Goal: Task Accomplishment & Management: Complete application form

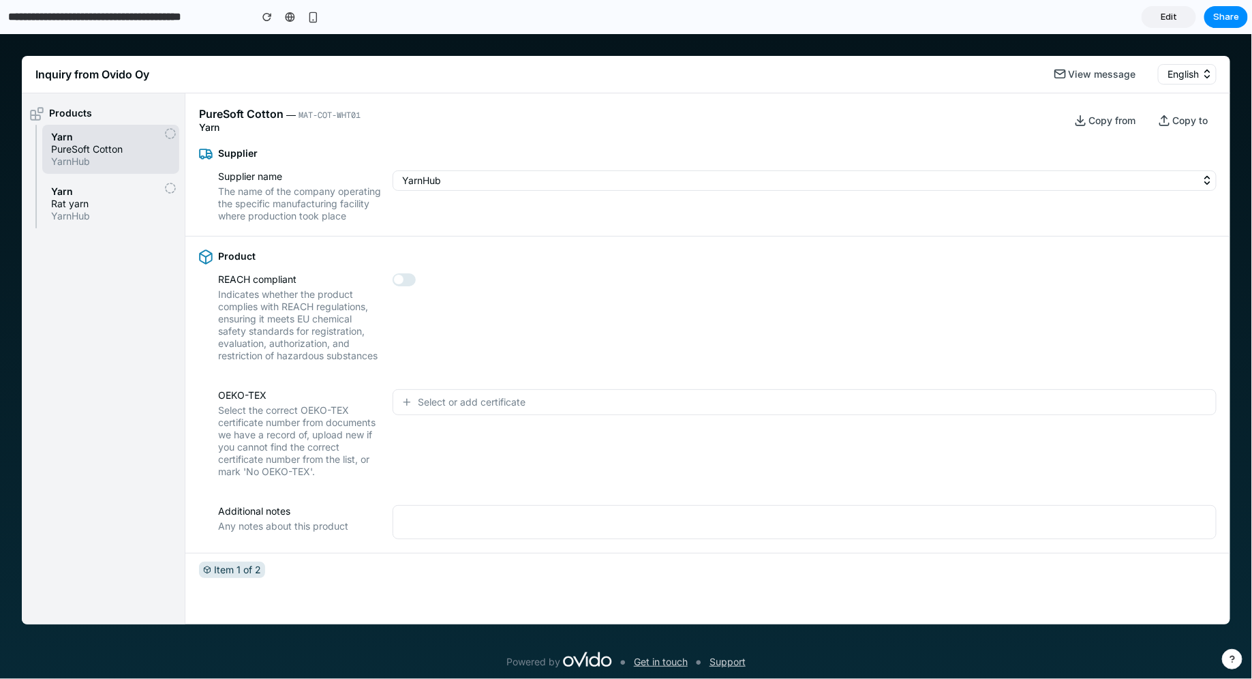
click at [495, 319] on div "REACH compliant Indicates whether the product complies with REACH regulations, …" at bounding box center [707, 317] width 1017 height 89
click at [469, 236] on div "Supplier Supplier name The name of the company operating the specific manufactu…" at bounding box center [707, 184] width 1044 height 103
click at [431, 414] on button "Select or add certificate" at bounding box center [804, 401] width 824 height 26
click at [413, 352] on div "No OEKO-TEX certification Cert. number: ASDFGHJ12345 Cert. number: QWERTYU67890…" at bounding box center [626, 355] width 1252 height 644
click at [121, 206] on span "Rat yarn" at bounding box center [110, 203] width 119 height 12
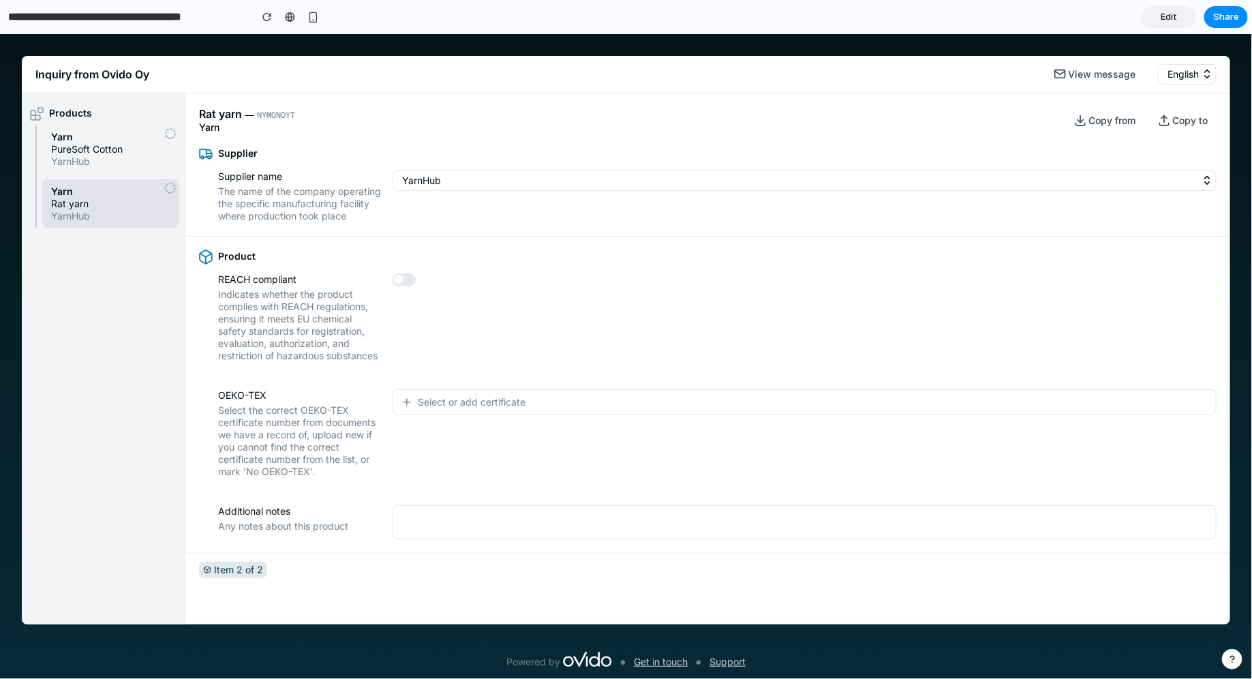
click at [122, 149] on span "PureSoft Cotton" at bounding box center [110, 148] width 119 height 12
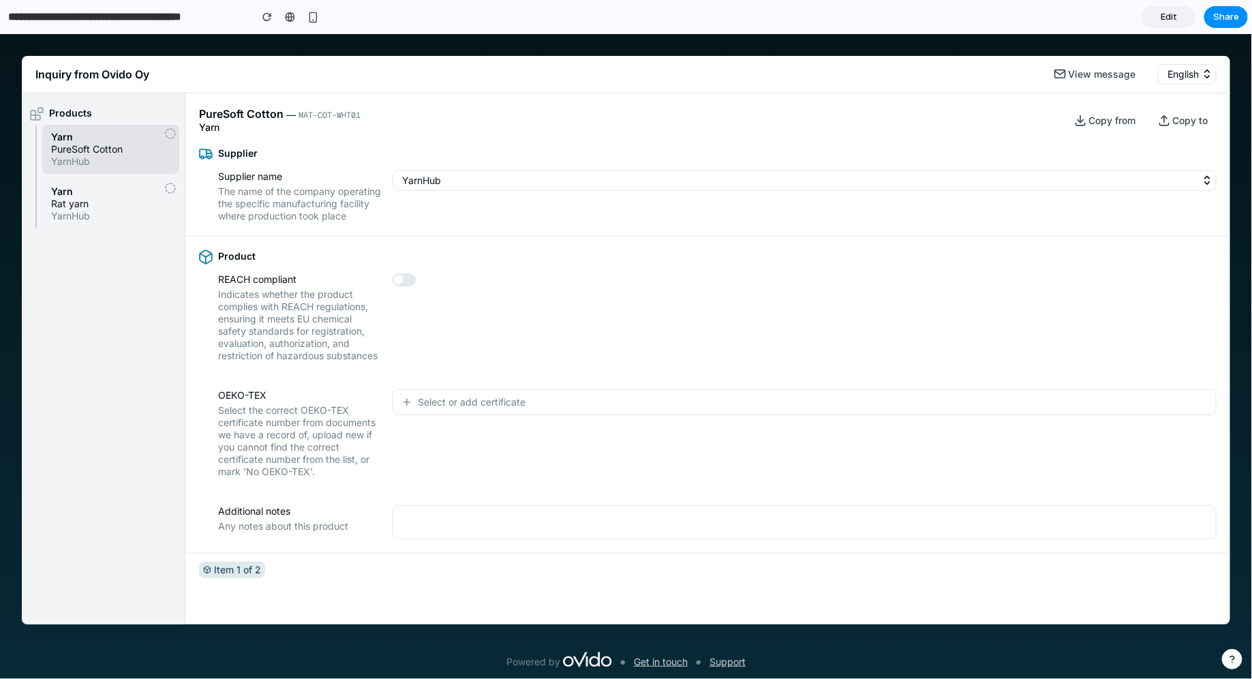
click at [122, 203] on span "Rat yarn" at bounding box center [110, 203] width 119 height 12
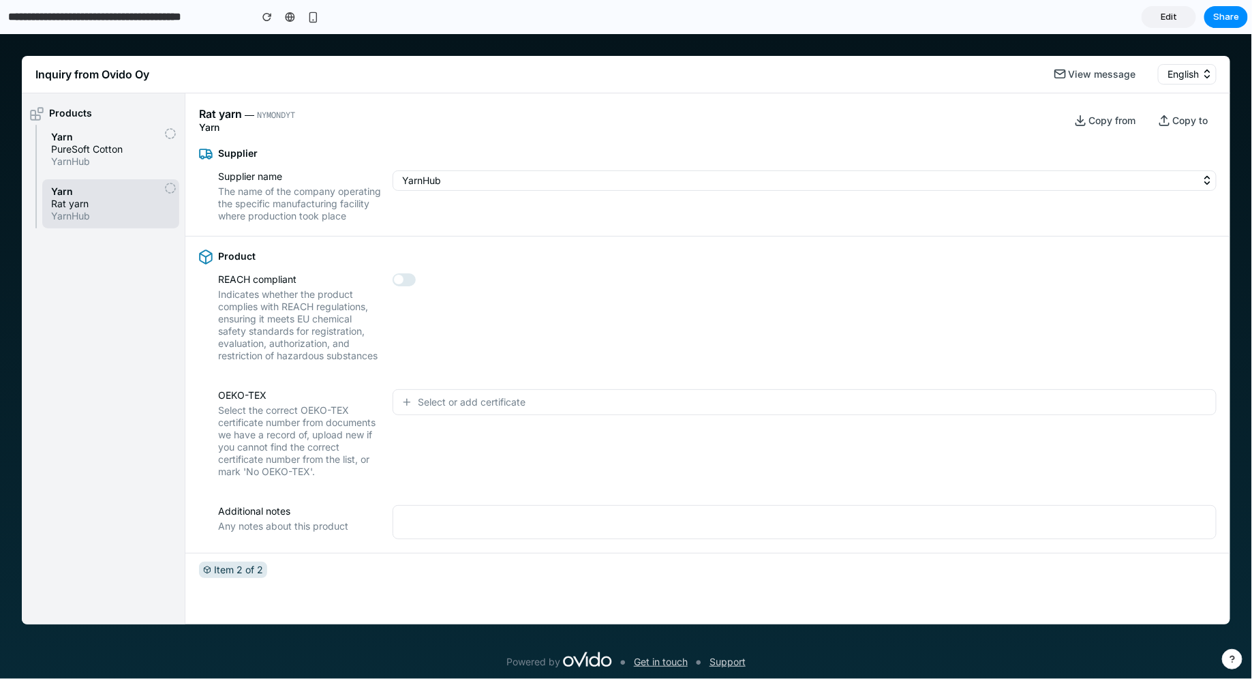
click at [119, 155] on span "YarnHub" at bounding box center [110, 161] width 119 height 12
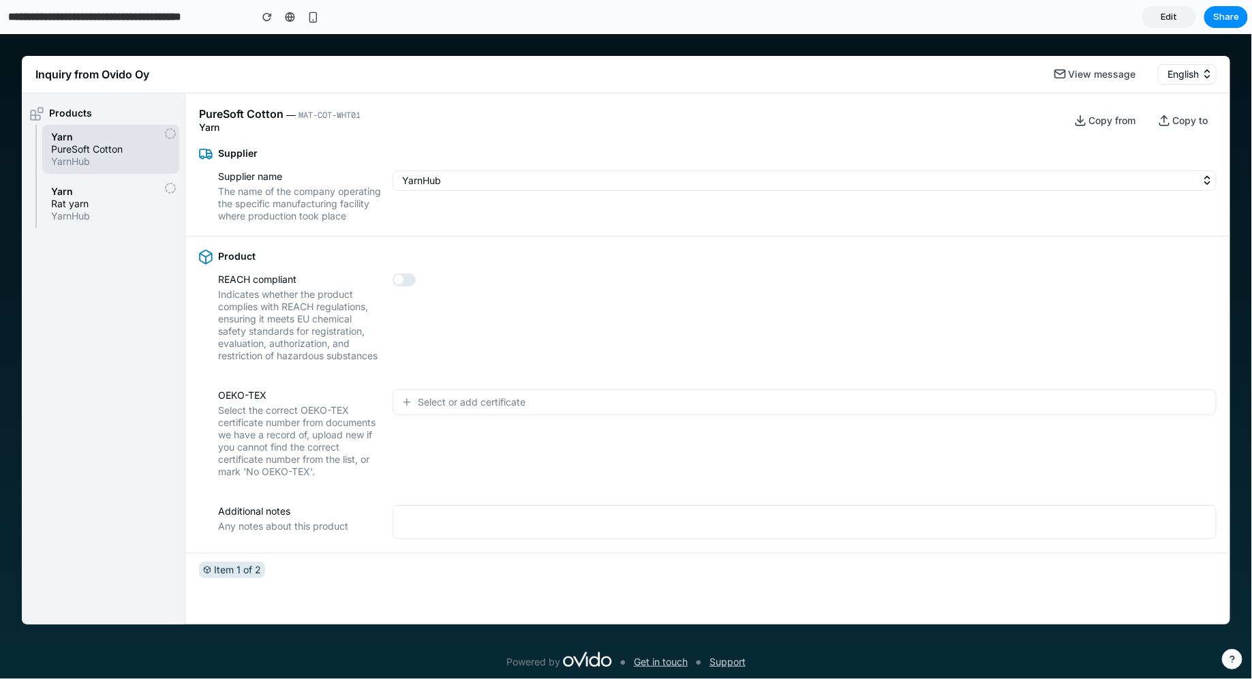
click at [119, 189] on span "Yarn" at bounding box center [110, 191] width 119 height 12
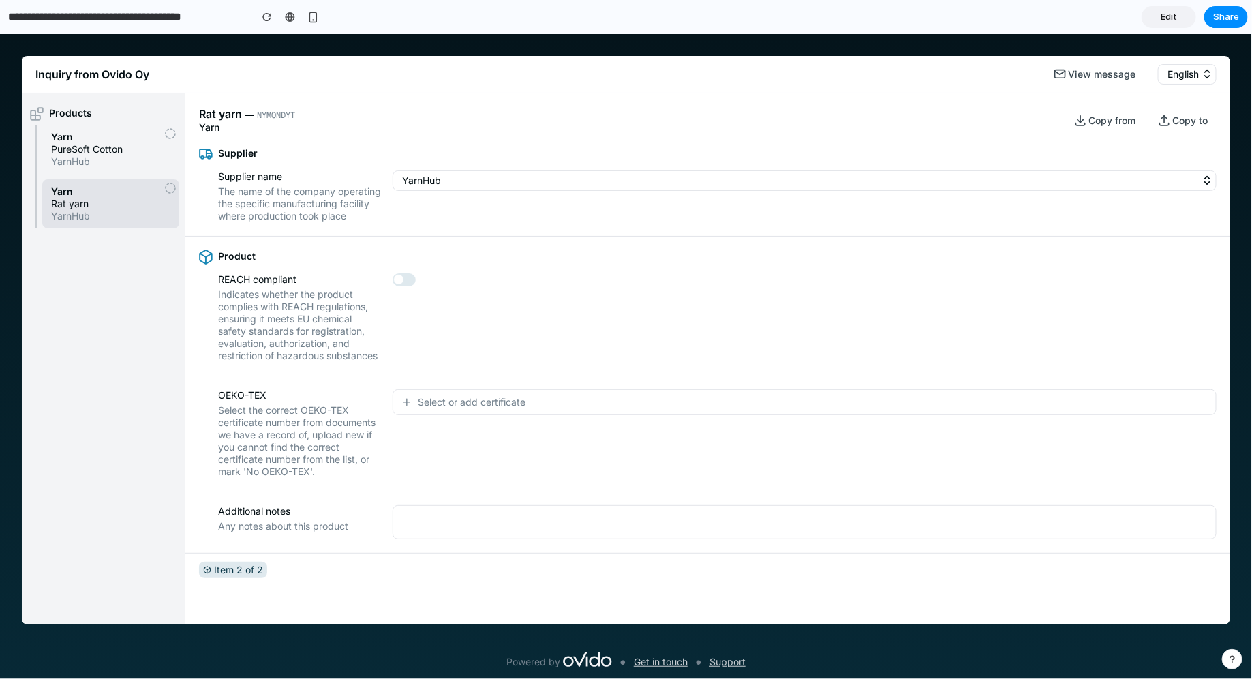
click at [119, 110] on div "Products" at bounding box center [103, 113] width 163 height 18
click at [427, 308] on div "REACH compliant Indicates whether the product complies with REACH regulations, …" at bounding box center [707, 317] width 1017 height 89
click at [434, 408] on span "Select or add certificate" at bounding box center [472, 401] width 108 height 14
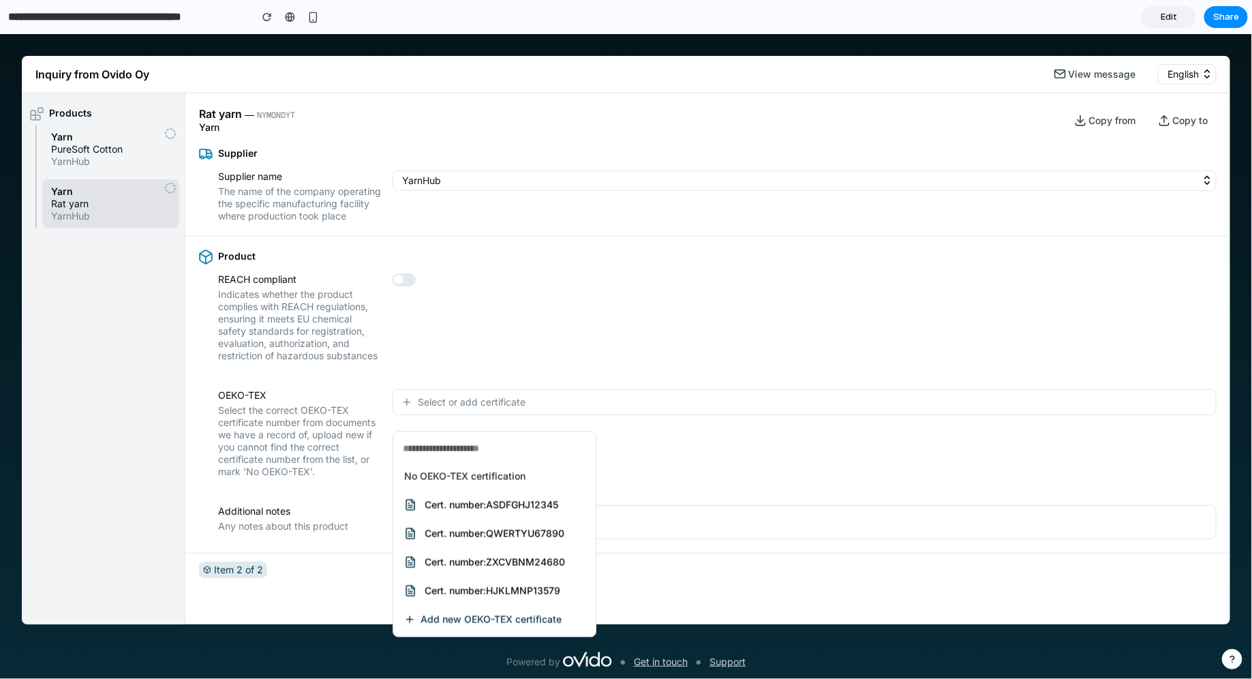
click at [434, 418] on div "No OEKO-TEX certification Cert. number: ASDFGHJ12345 Cert. number: QWERTYU67890…" at bounding box center [626, 355] width 1252 height 644
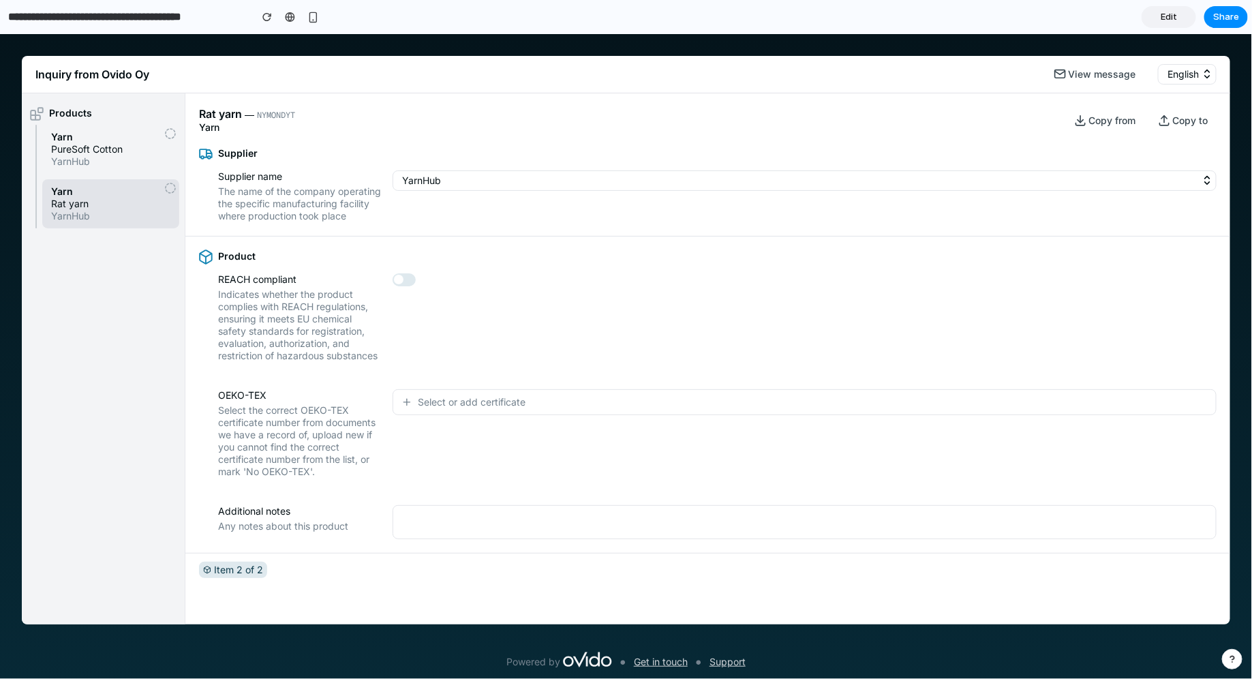
click at [315, 452] on span "Select the correct OEKO-TEX certificate number from documents we have a record …" at bounding box center [300, 440] width 164 height 74
click at [400, 491] on div "OEKO-TEX Select the correct OEKO-TEX certificate number from documents we have …" at bounding box center [707, 433] width 1044 height 116
click at [464, 408] on span "Select or add certificate" at bounding box center [472, 401] width 108 height 14
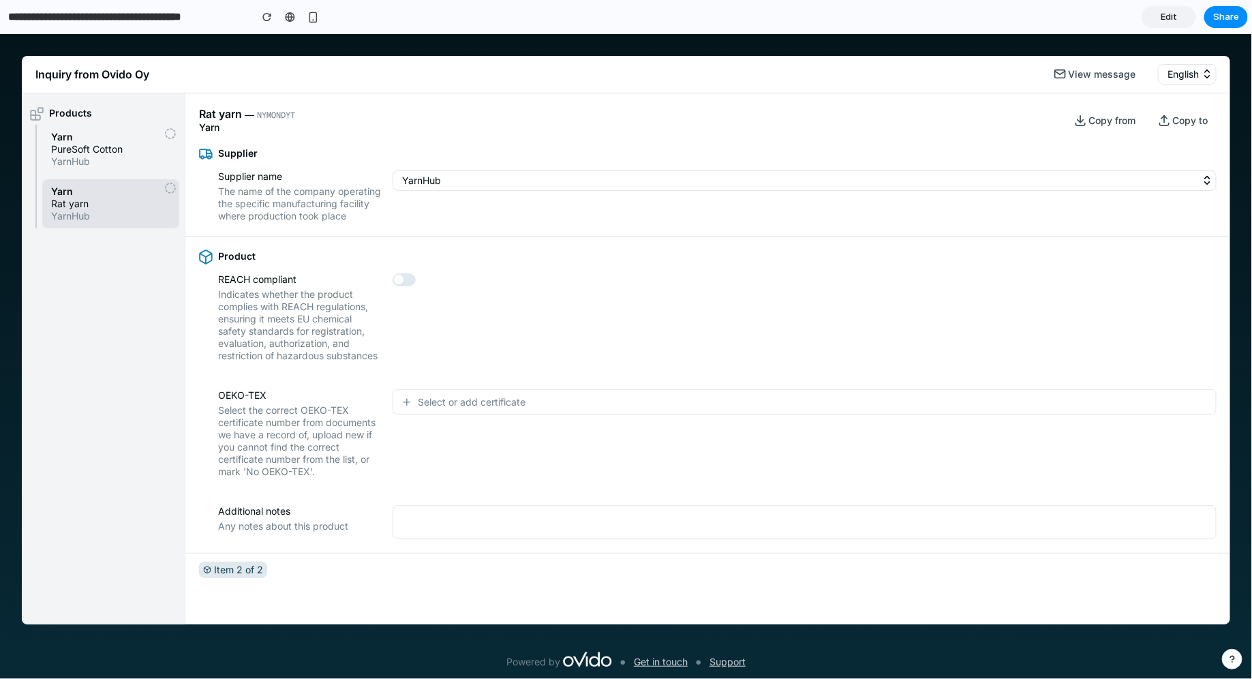
click at [349, 498] on div "No OEKO-TEX certification Cert. number: ASDFGHJ12345 Cert. number: QWERTYU67890…" at bounding box center [626, 355] width 1252 height 644
click at [368, 296] on div "REACH compliant Indicates whether the product complies with REACH regulations, …" at bounding box center [300, 317] width 164 height 89
click at [409, 285] on button "button" at bounding box center [403, 279] width 23 height 13
click at [437, 184] on button "YarnHub" at bounding box center [804, 180] width 824 height 20
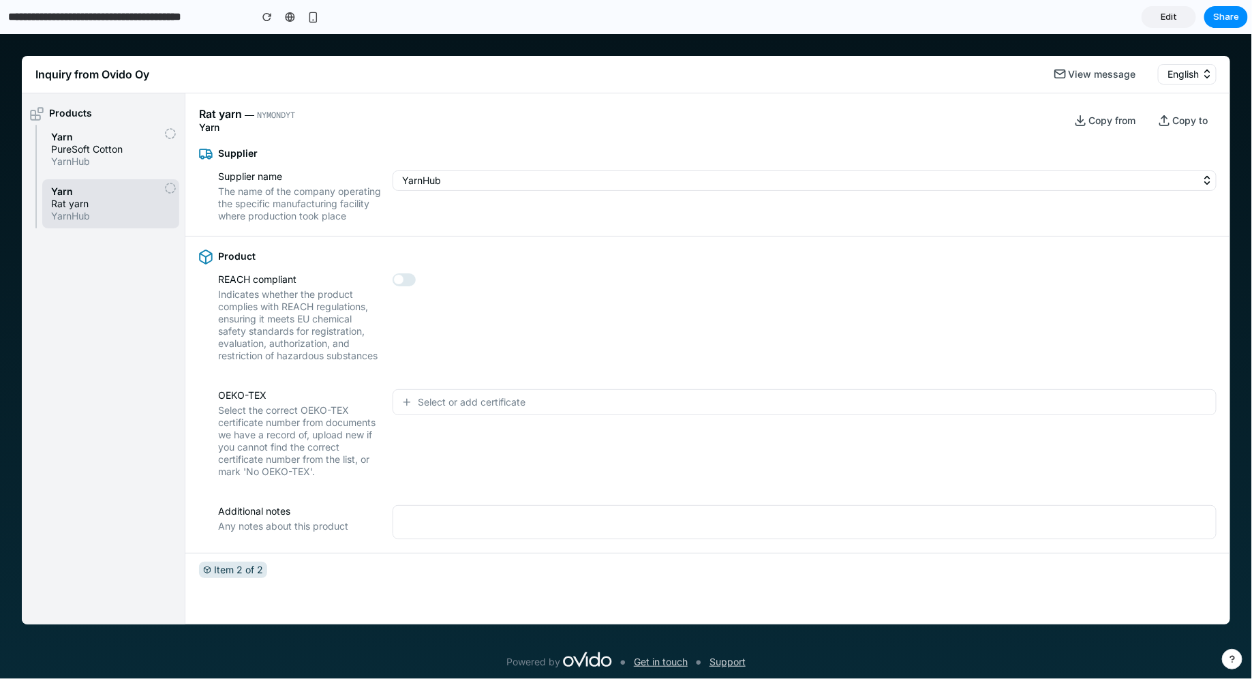
click at [447, 356] on div "REACH compliant Indicates whether the product complies with REACH regulations, …" at bounding box center [707, 317] width 1017 height 89
click at [447, 408] on span "Select or add certificate" at bounding box center [472, 401] width 108 height 14
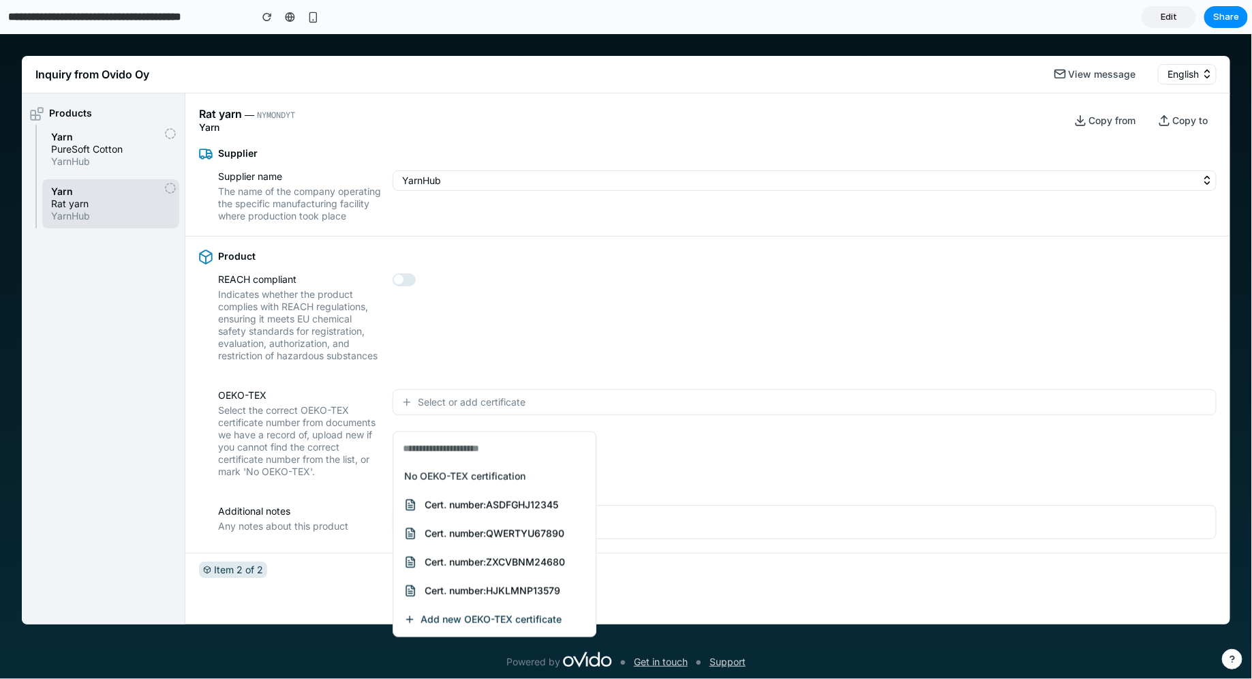
click at [447, 418] on div "No OEKO-TEX certification Cert. number: ASDFGHJ12345 Cert. number: QWERTYU67890…" at bounding box center [626, 355] width 1252 height 644
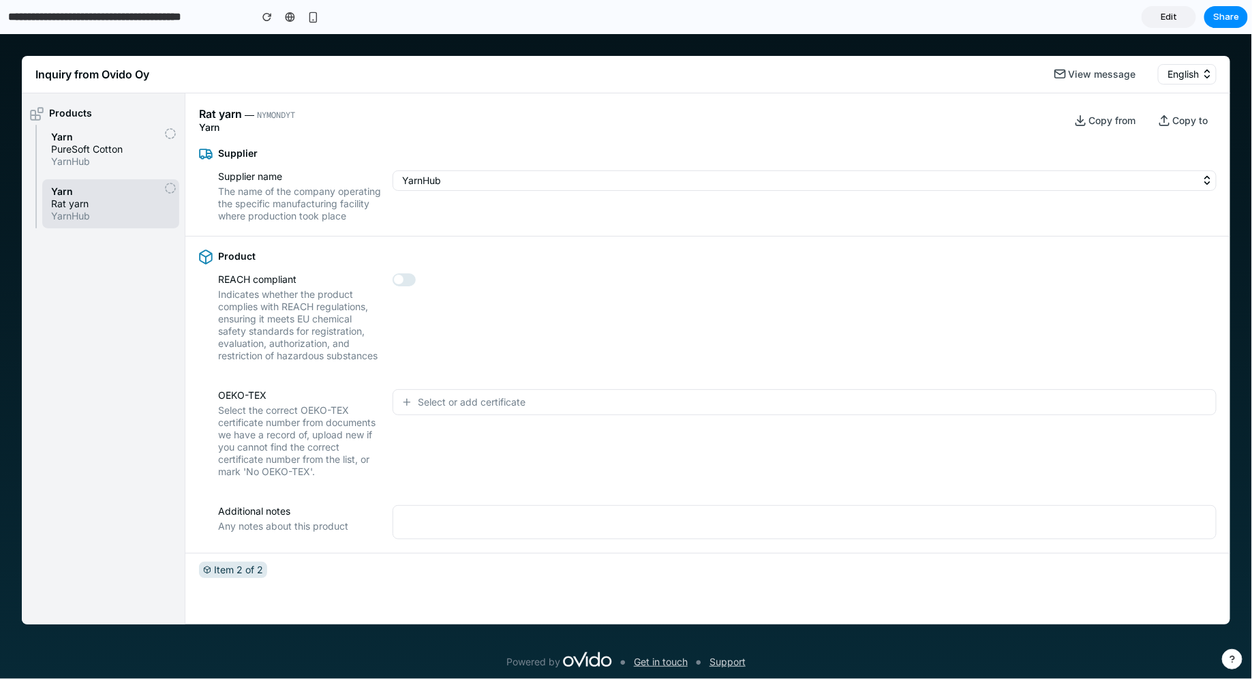
click at [447, 408] on span "Select or add certificate" at bounding box center [472, 401] width 108 height 14
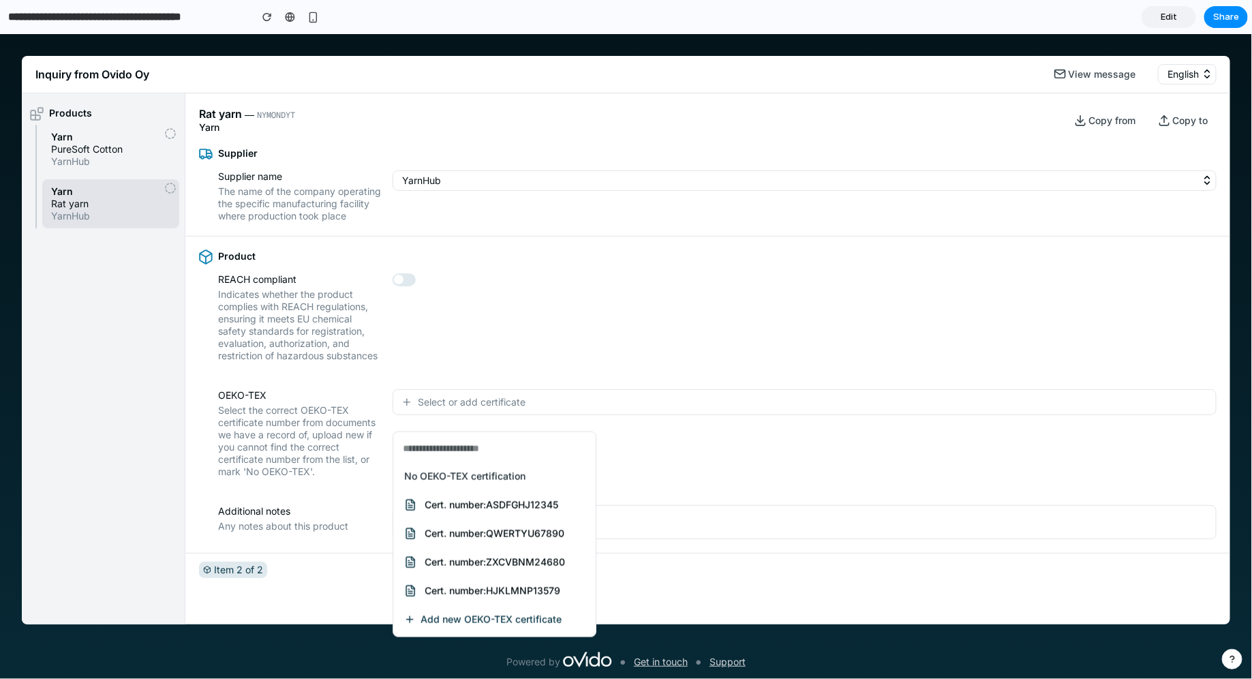
click at [447, 418] on div "No OEKO-TEX certification Cert. number: ASDFGHJ12345 Cert. number: QWERTYU67890…" at bounding box center [626, 355] width 1252 height 644
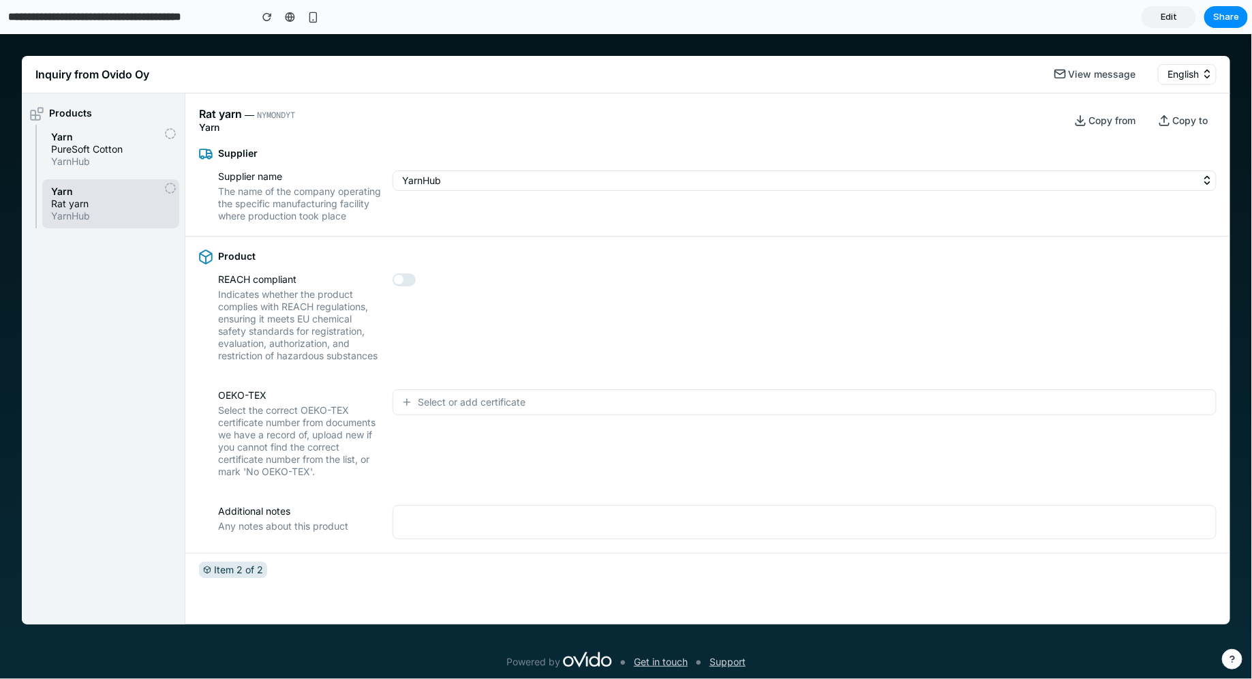
click at [447, 408] on span "Select or add certificate" at bounding box center [472, 401] width 108 height 14
